Goal: Task Accomplishment & Management: Check status

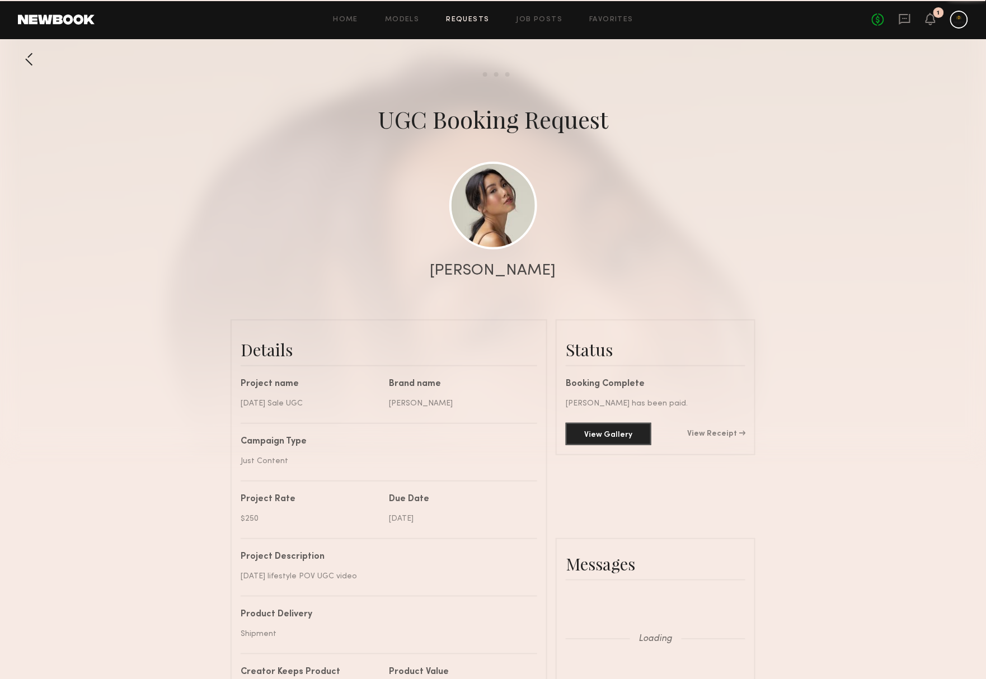
scroll to position [846, 0]
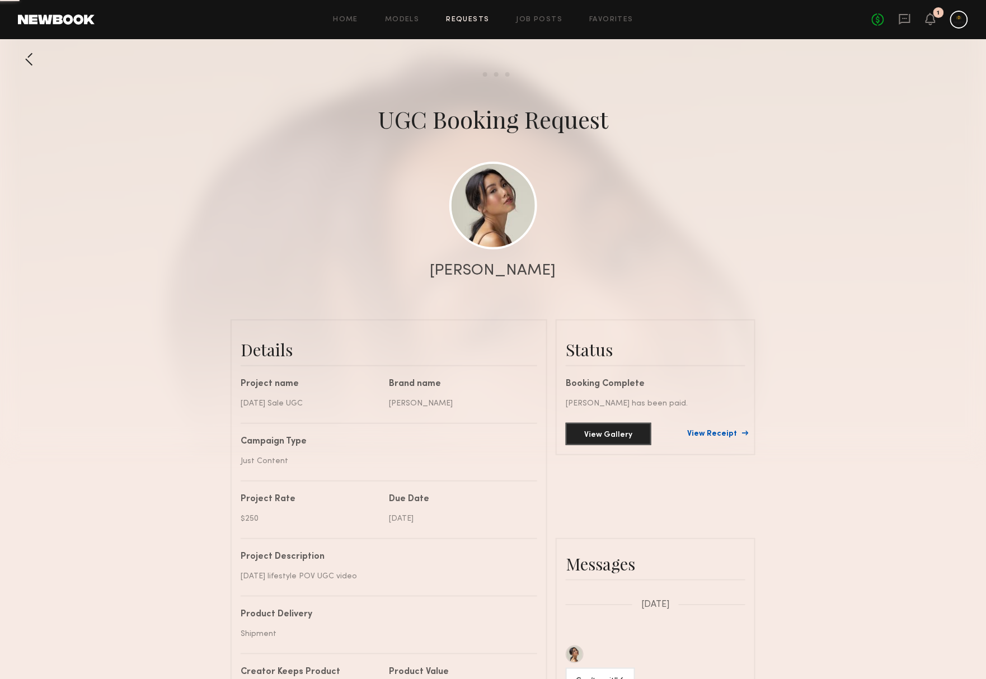
click at [716, 432] on link "View Receipt" at bounding box center [716, 434] width 58 height 8
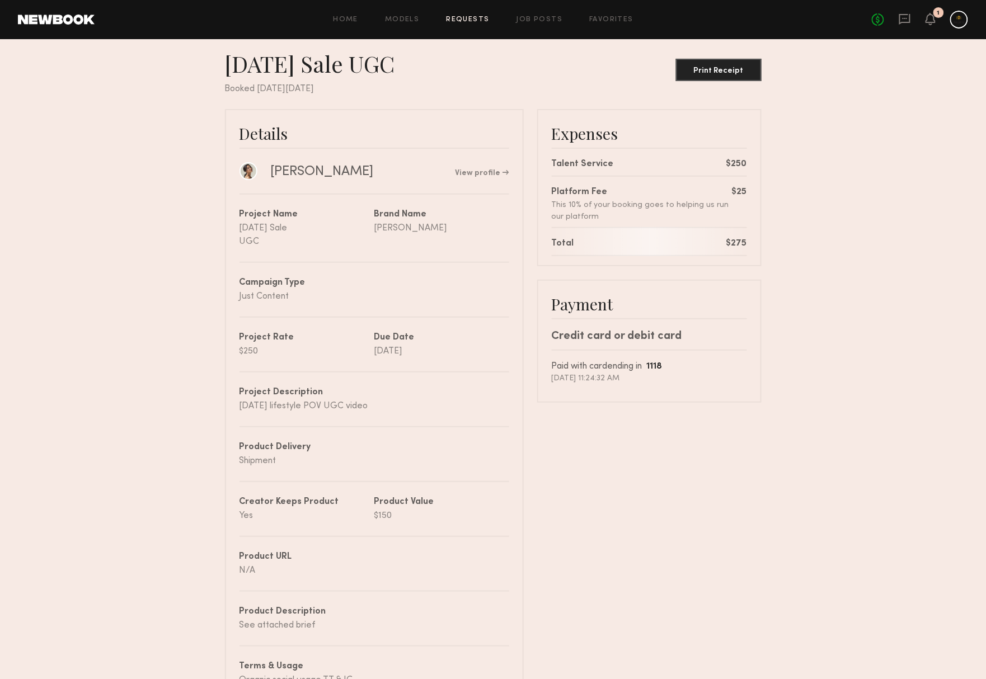
scroll to position [15, 0]
click at [714, 68] on div "Print Receipt" at bounding box center [718, 72] width 77 height 8
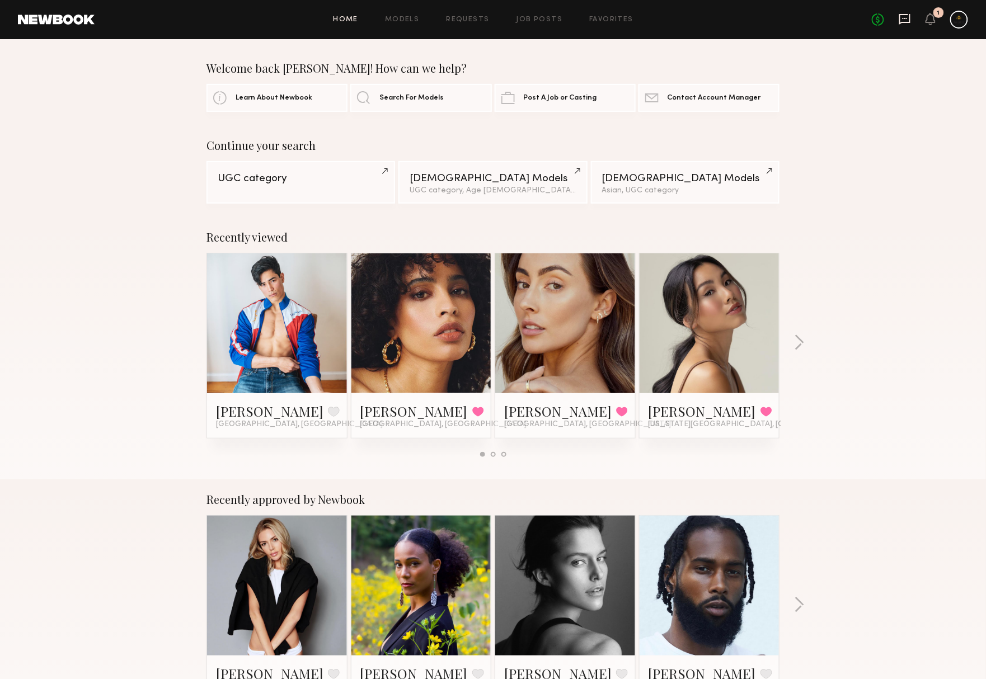
click at [899, 15] on icon at bounding box center [904, 19] width 11 height 11
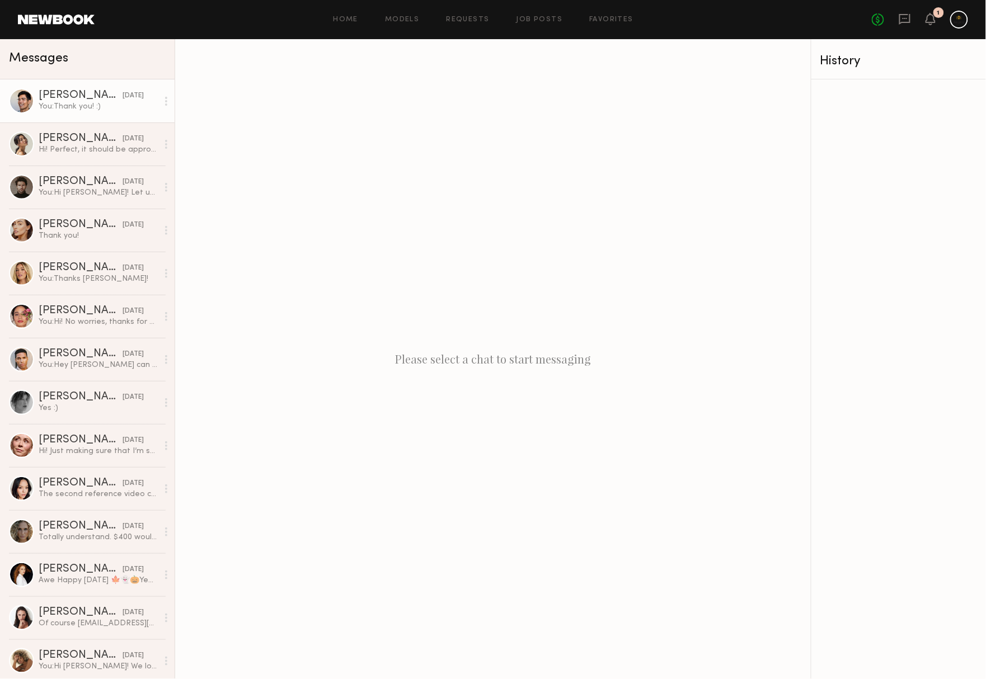
click at [76, 102] on div "You: Thank you! :)" at bounding box center [98, 106] width 119 height 11
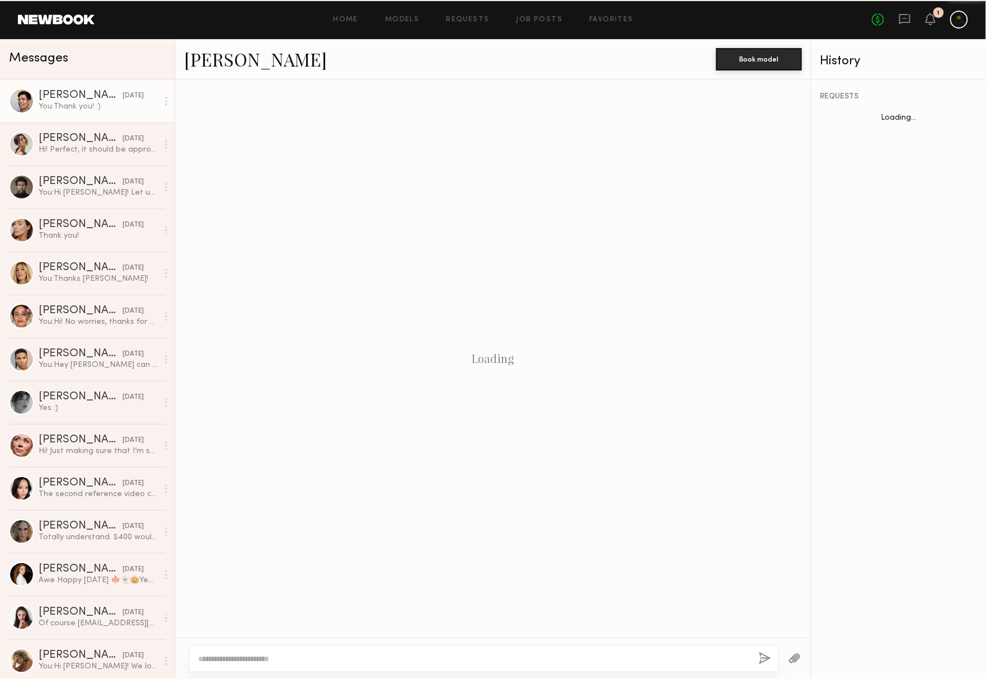
scroll to position [733, 0]
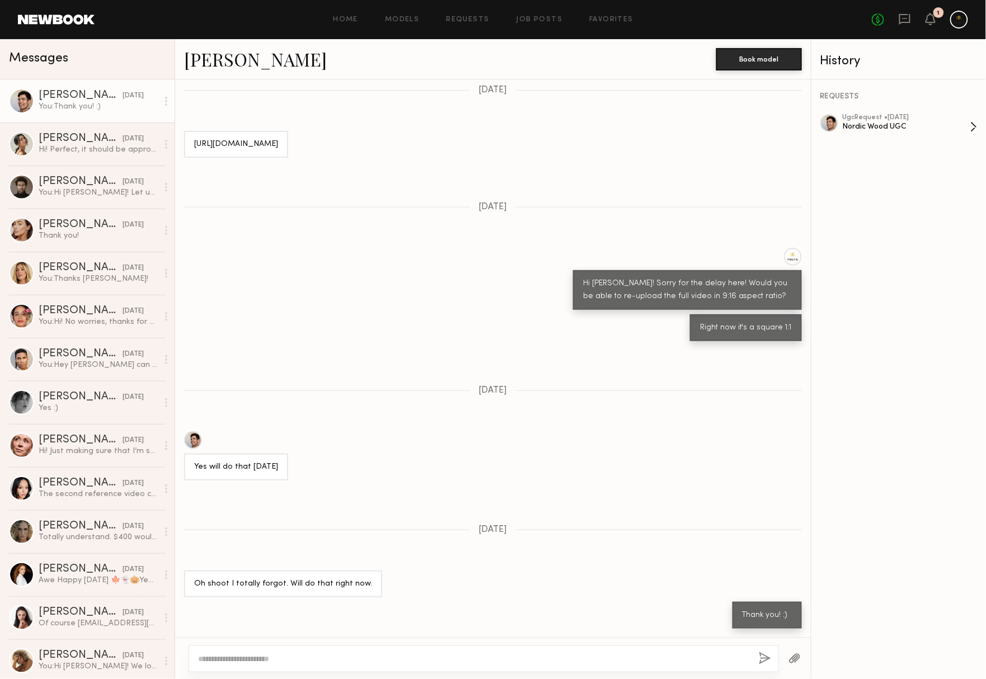
click at [878, 121] on div "Nordic Wood UGC" at bounding box center [907, 126] width 128 height 11
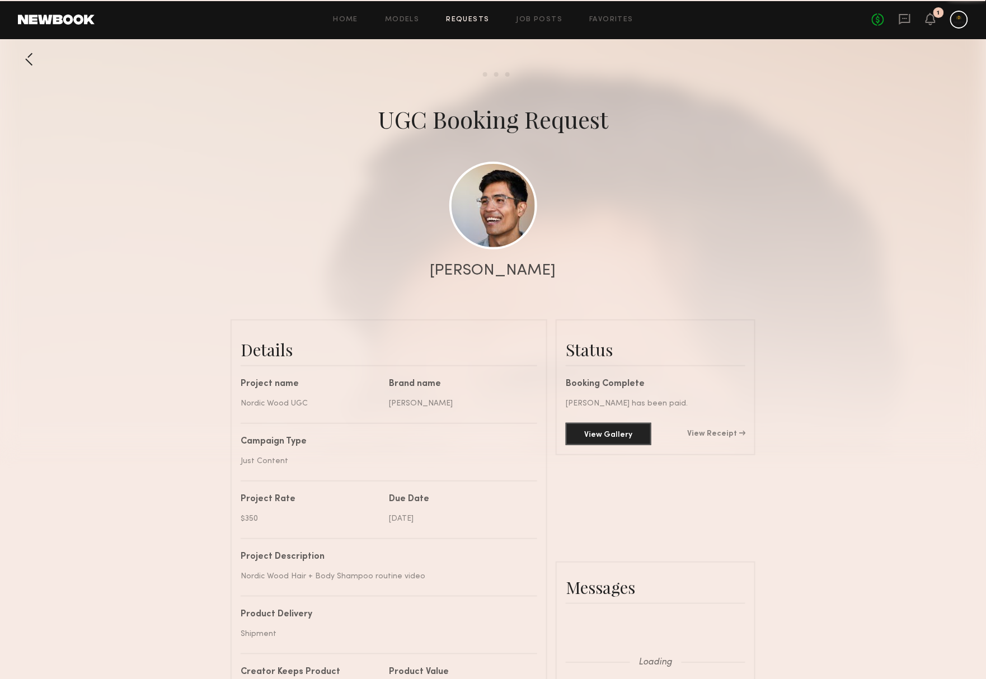
scroll to position [1095, 0]
click at [719, 429] on div "View Gallery View Receipt" at bounding box center [656, 434] width 180 height 22
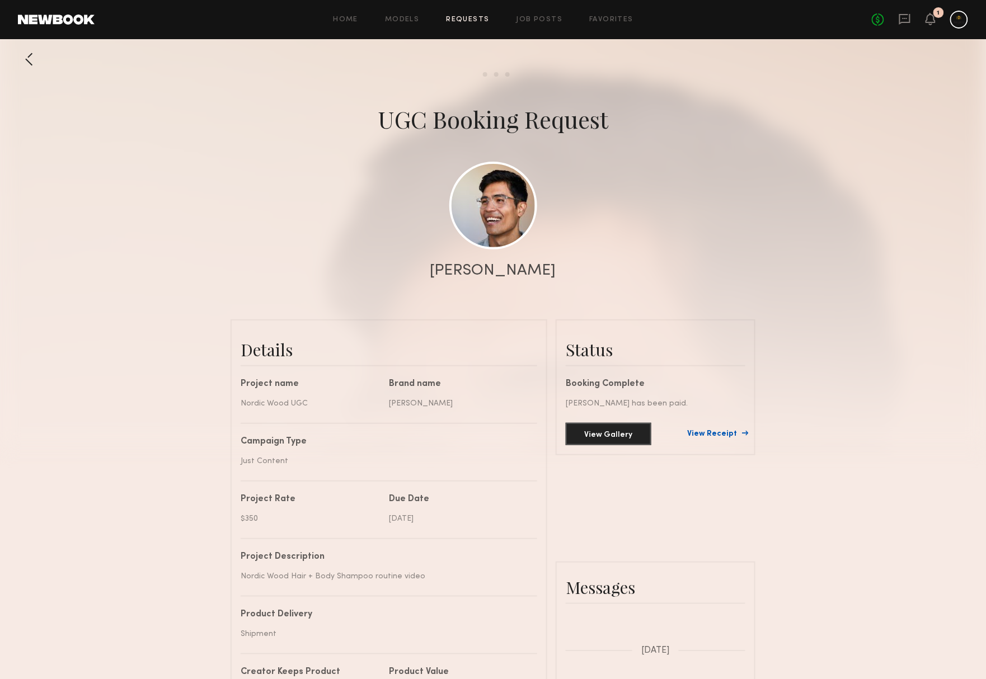
click at [717, 432] on link "View Receipt" at bounding box center [716, 434] width 58 height 8
